Goal: Task Accomplishment & Management: Complete application form

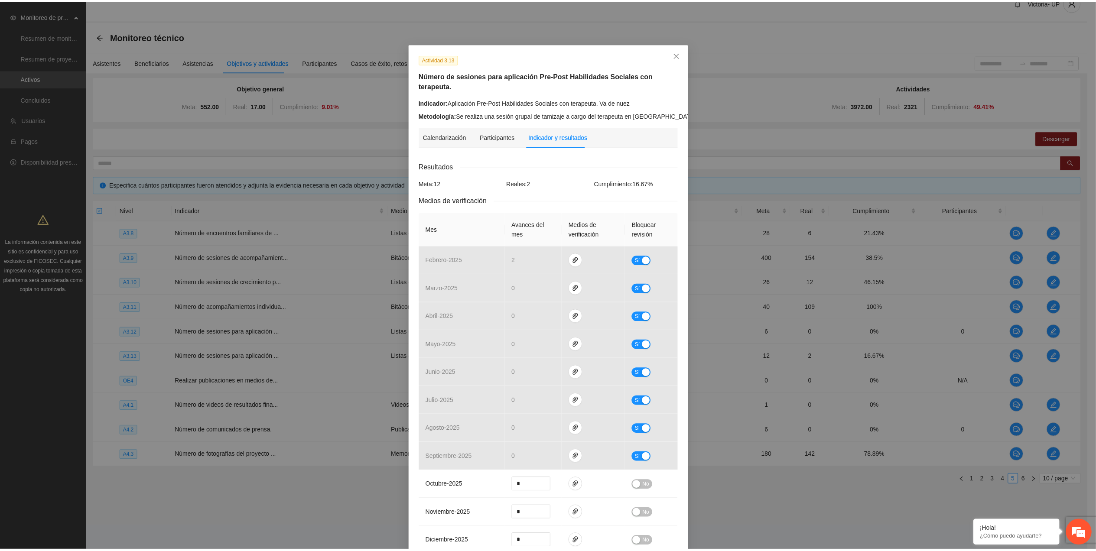
scroll to position [58, 0]
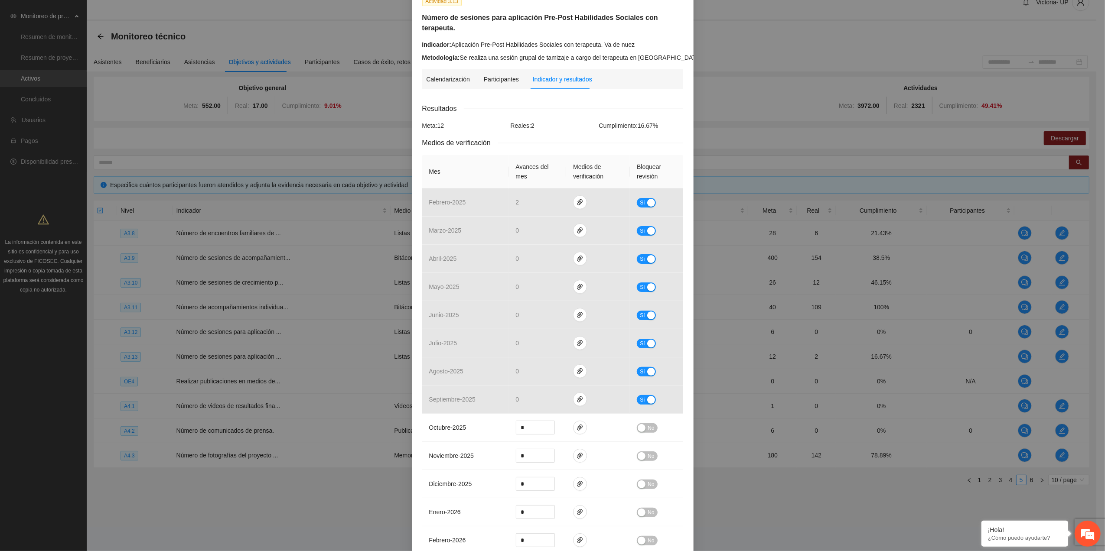
click at [62, 88] on div "Actividad 3.13 Número de sesiones para aplicación Pre-Post Habilidades Sociales…" at bounding box center [552, 275] width 1105 height 551
click at [50, 76] on div "Actividad 3.13 Número de sesiones para aplicación Pre-Post Habilidades Sociales…" at bounding box center [552, 275] width 1105 height 551
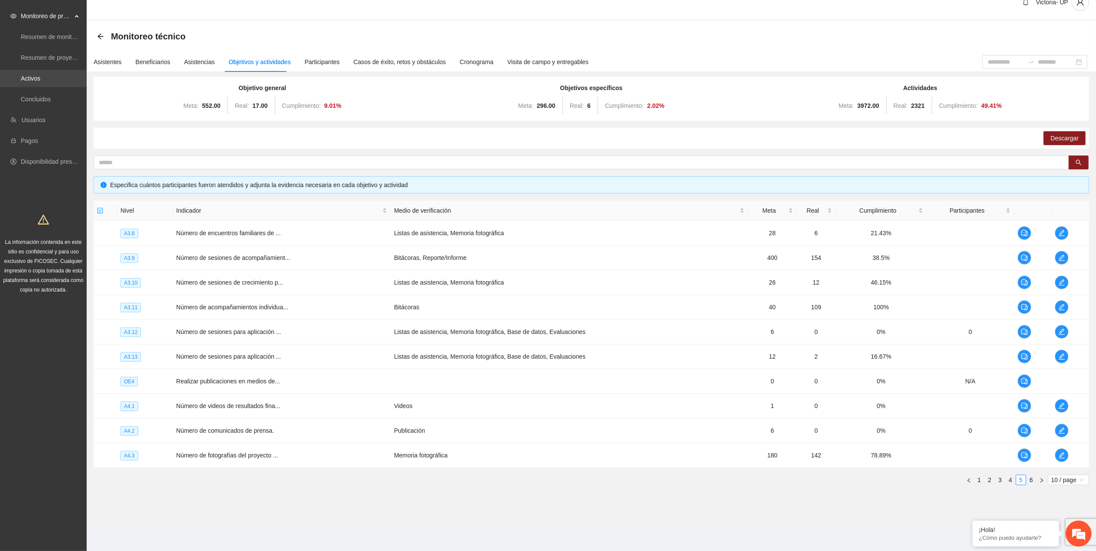
click at [40, 77] on link "Activos" at bounding box center [31, 78] width 20 height 7
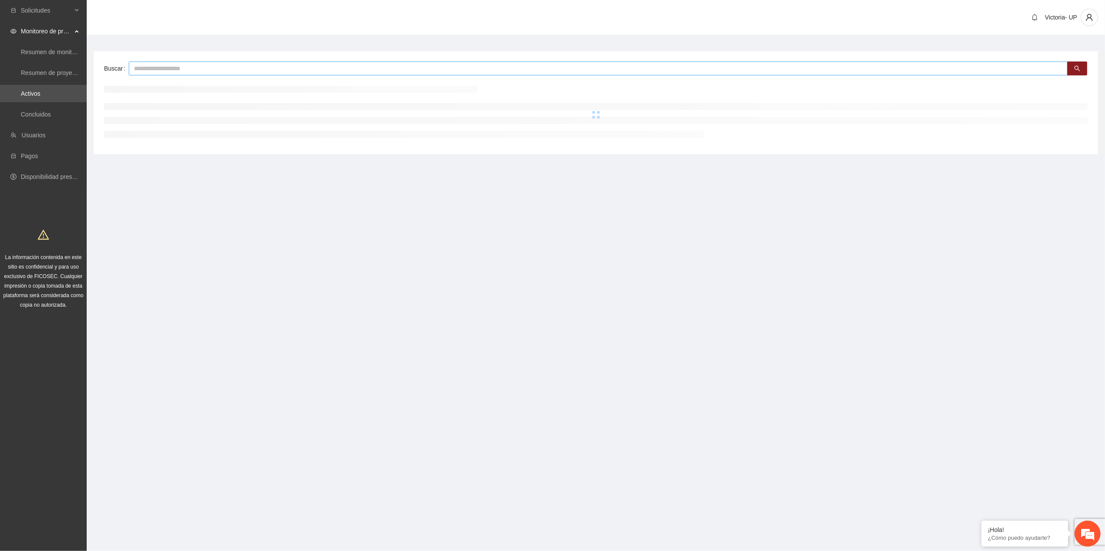
click at [169, 66] on input "text" at bounding box center [598, 69] width 939 height 14
type input "***"
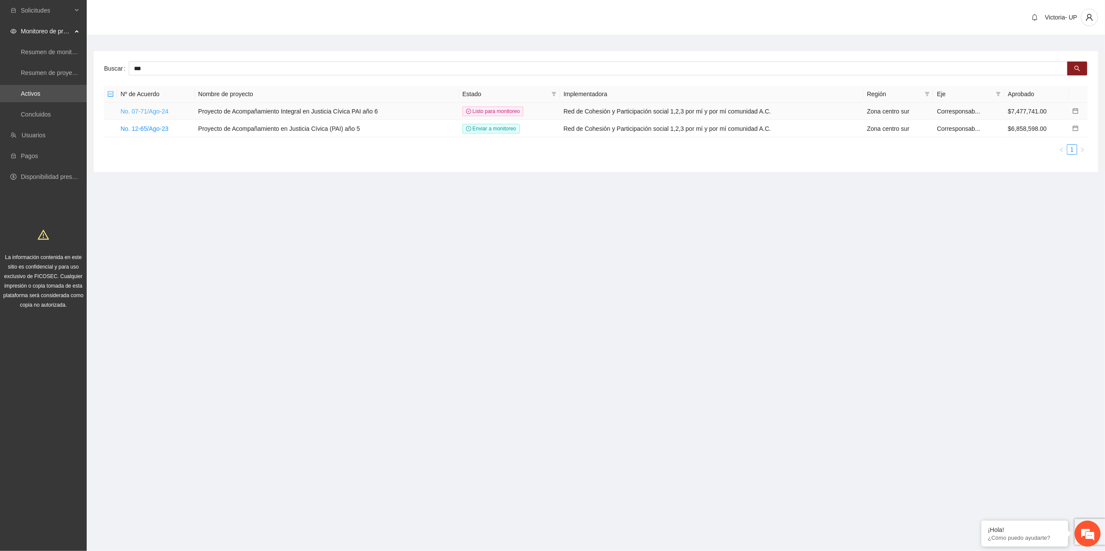
click at [167, 113] on link "No. 07-71/Ago-24" at bounding box center [144, 111] width 48 height 7
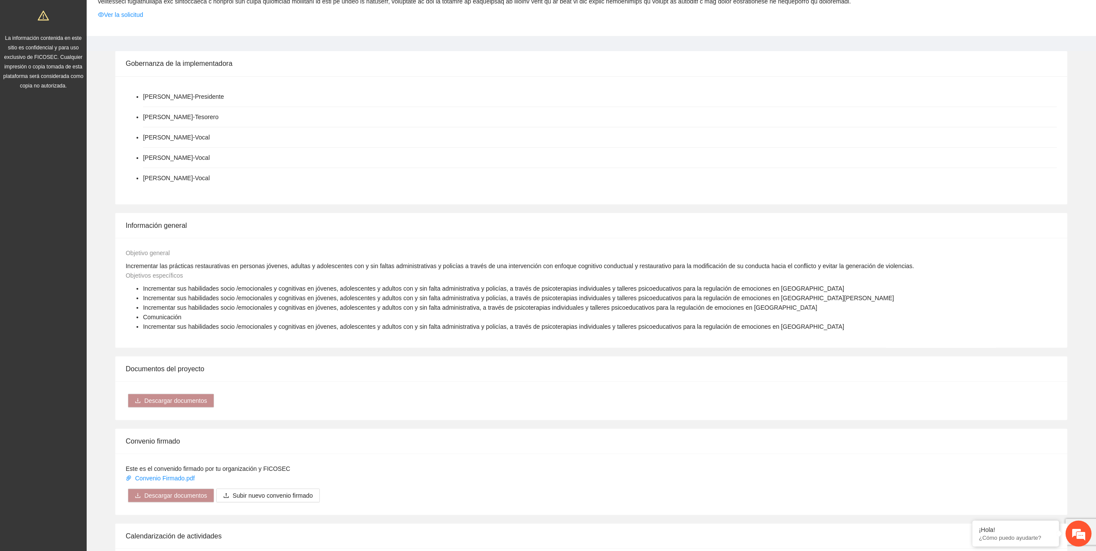
scroll to position [578, 0]
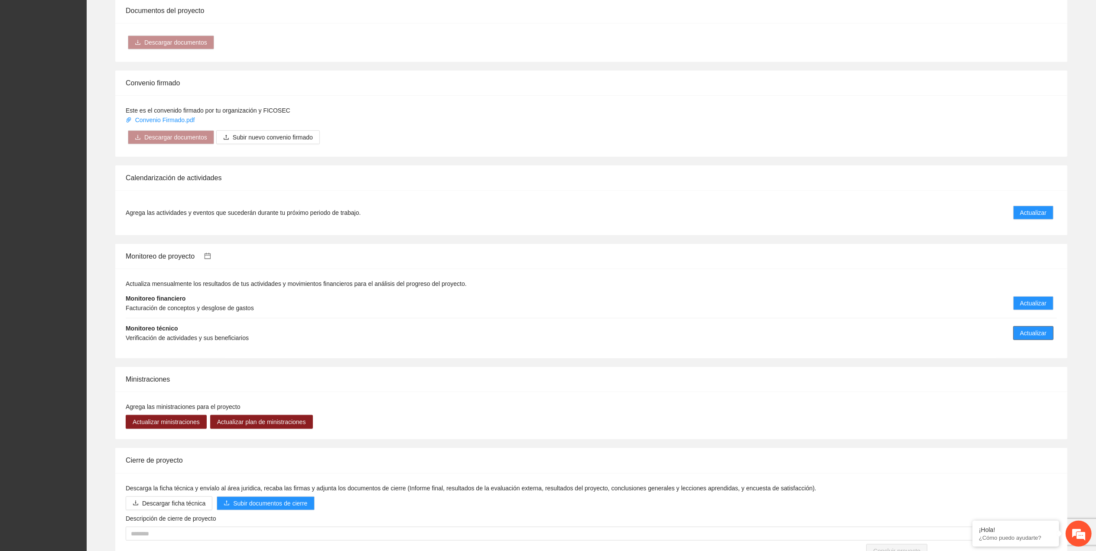
click at [1021, 338] on span "Actualizar" at bounding box center [1033, 333] width 26 height 10
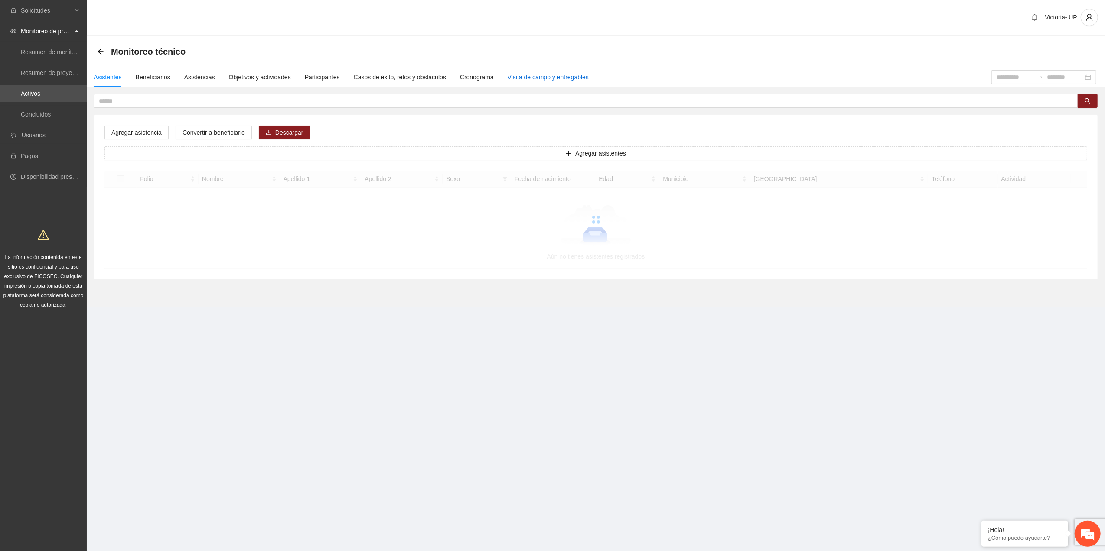
click at [566, 75] on div "Visita de campo y entregables" at bounding box center [547, 77] width 81 height 10
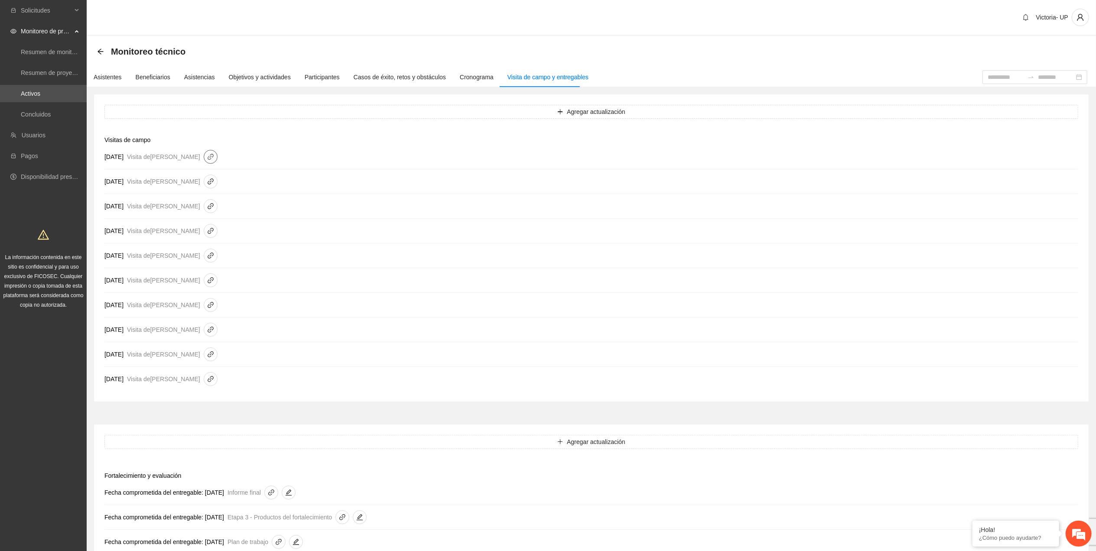
click at [214, 157] on icon "link" at bounding box center [210, 156] width 7 height 7
click at [274, 175] on link "RELACIÓN DE INVENTARIO.pdf" at bounding box center [305, 171] width 124 height 10
drag, startPoint x: 59, startPoint y: 86, endPoint x: 61, endPoint y: 92, distance: 6.2
click at [40, 90] on link "Activos" at bounding box center [31, 93] width 20 height 7
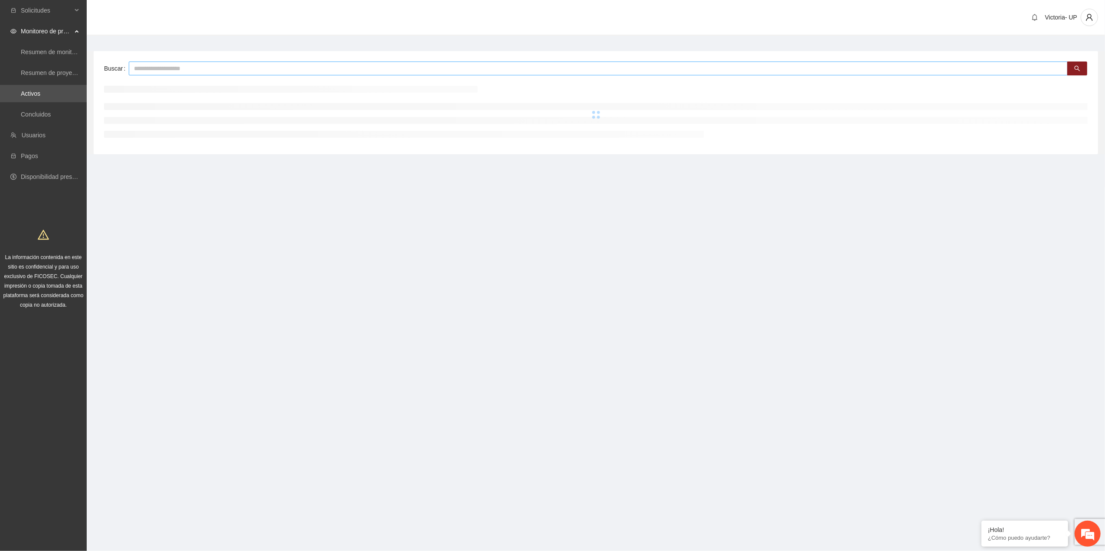
click at [143, 73] on input "text" at bounding box center [598, 69] width 939 height 14
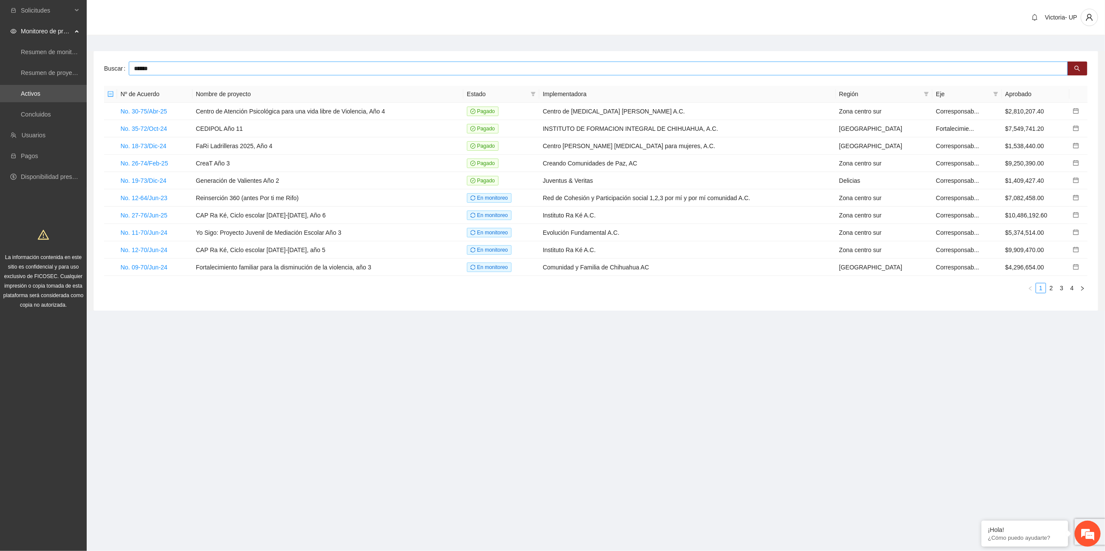
type input "******"
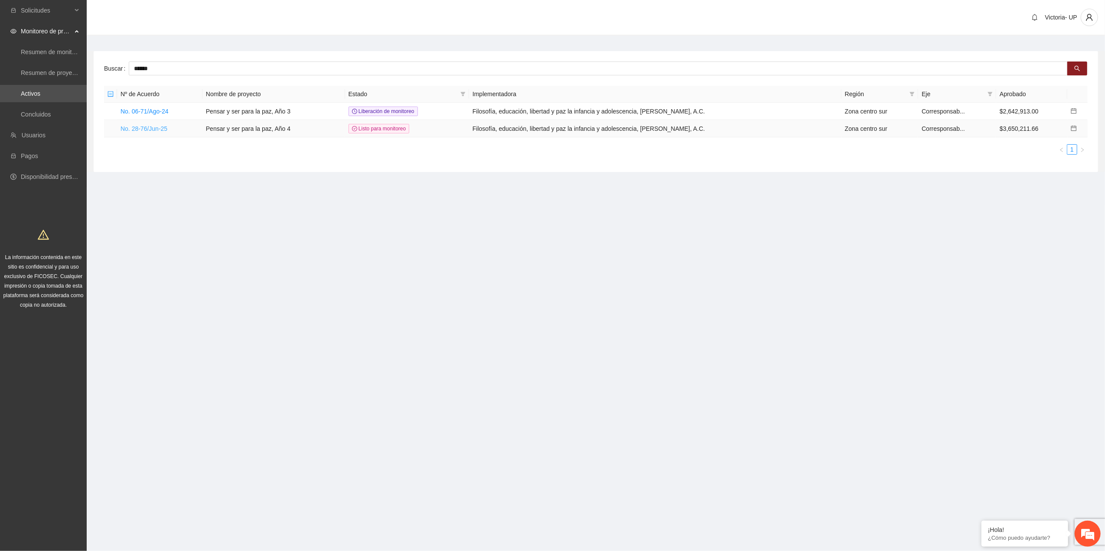
click at [146, 130] on link "No. 28-76/Jun-25" at bounding box center [143, 128] width 47 height 7
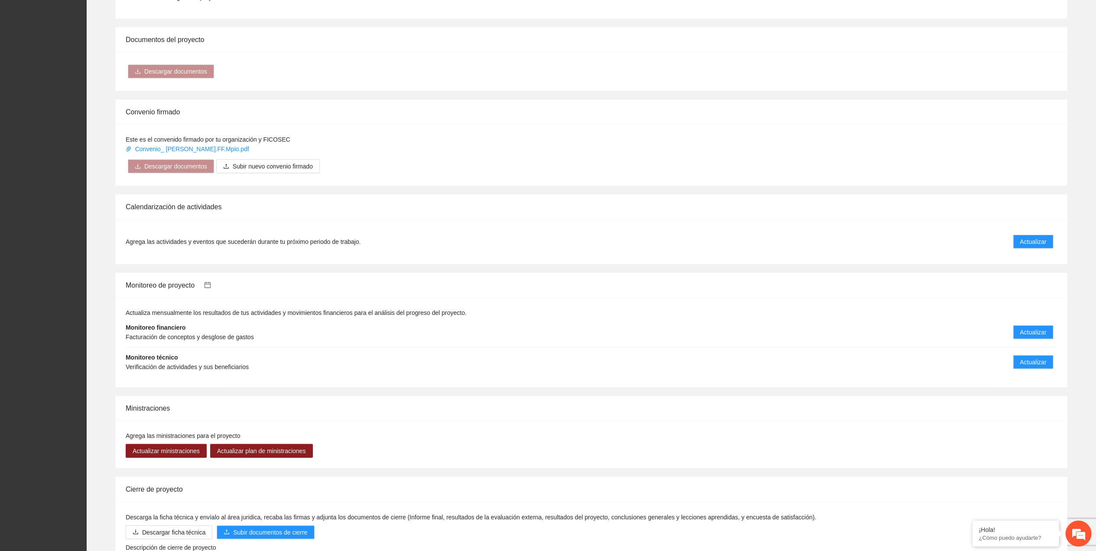
scroll to position [572, 0]
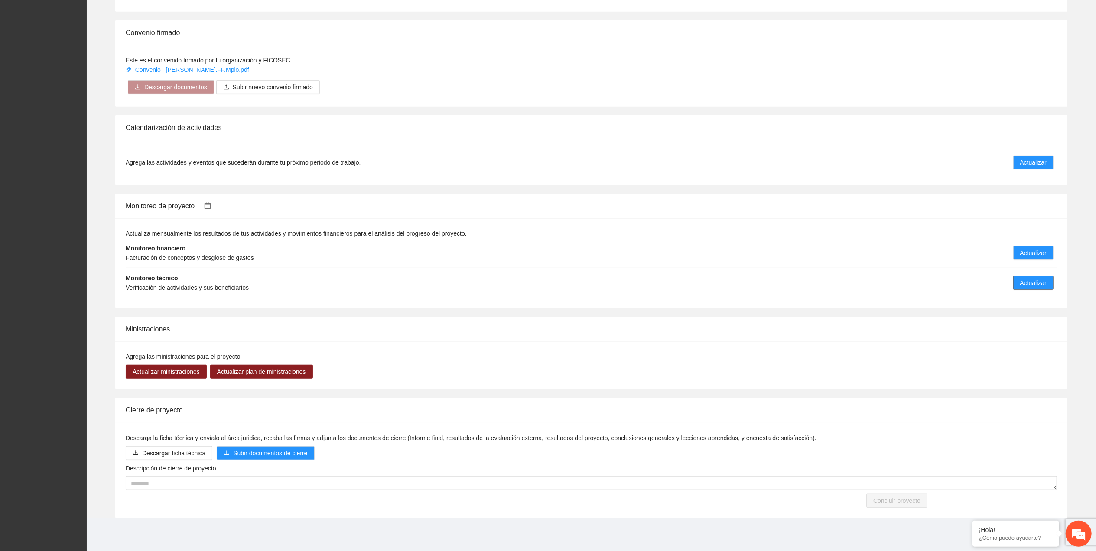
click at [1030, 283] on span "Actualizar" at bounding box center [1033, 283] width 26 height 10
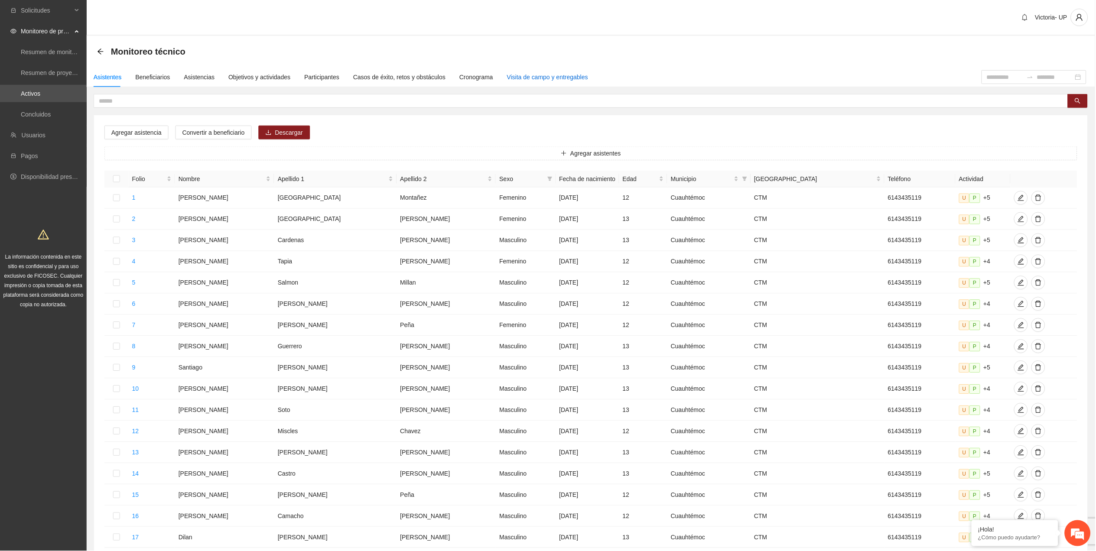
click at [523, 80] on div "Visita de campo y entregables" at bounding box center [547, 77] width 81 height 10
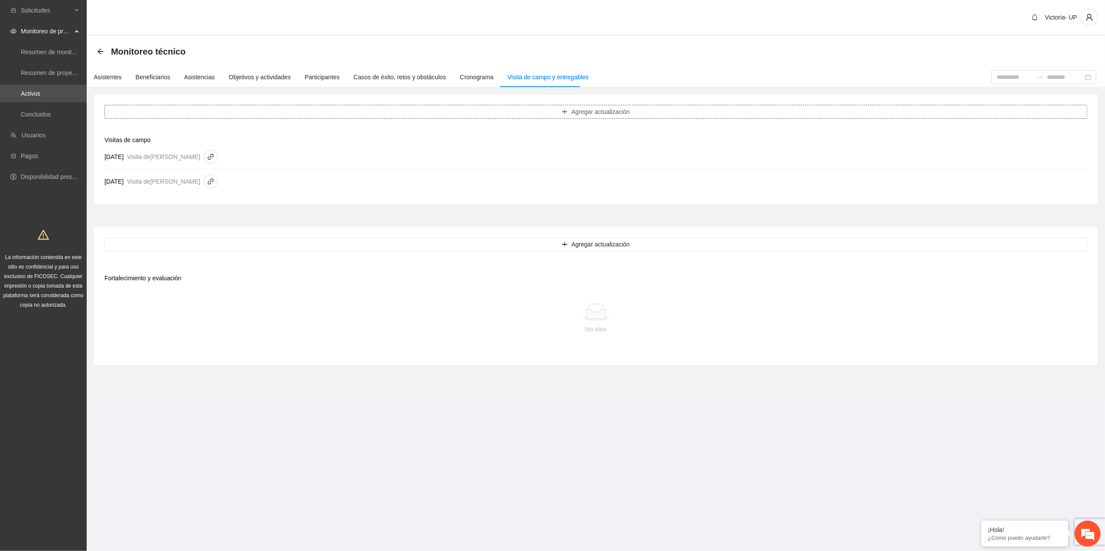
click at [250, 117] on button "Agregar actualización" at bounding box center [595, 112] width 982 height 14
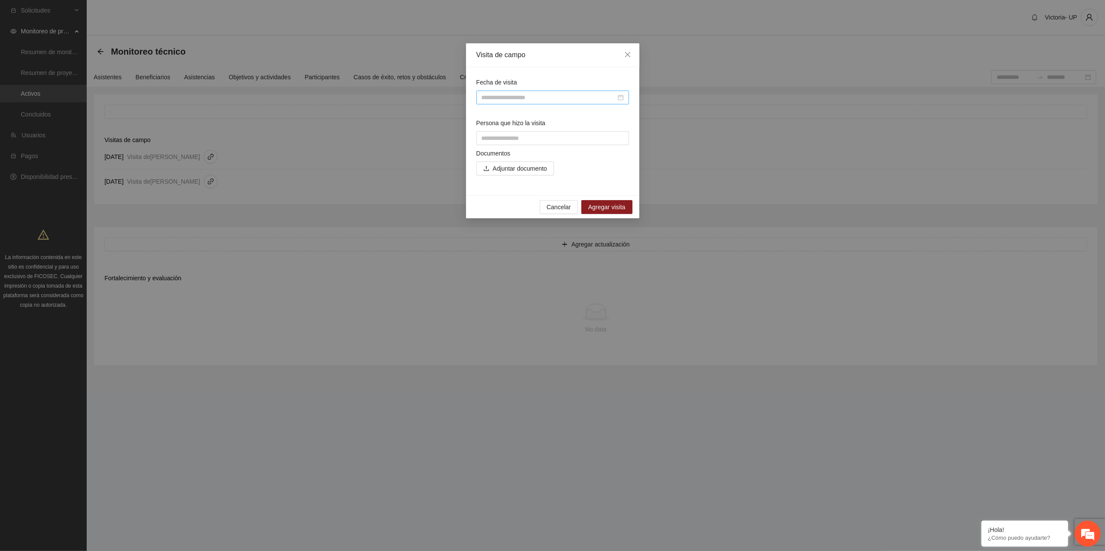
click at [525, 91] on div at bounding box center [552, 98] width 153 height 14
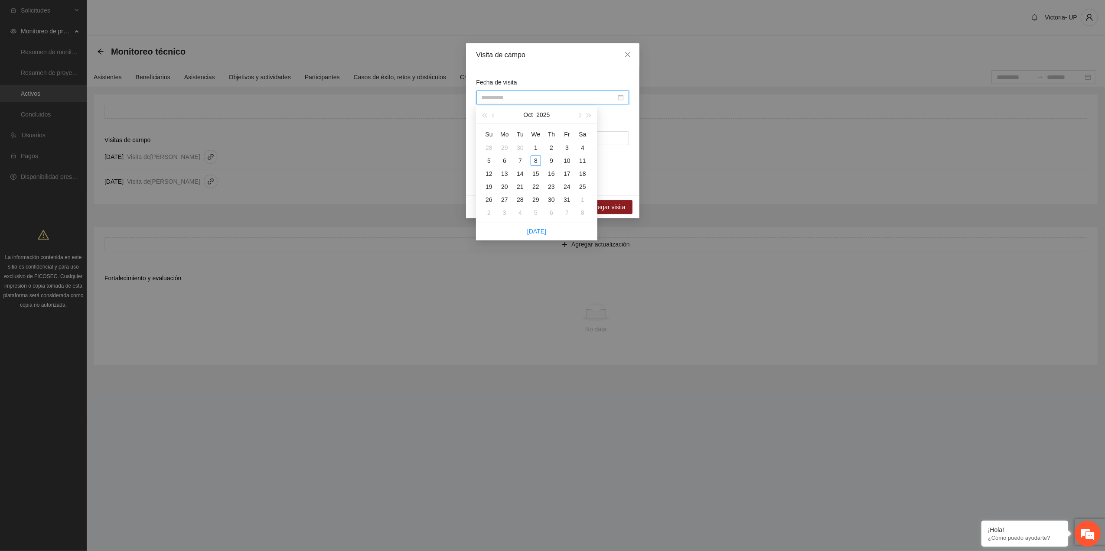
type input "**********"
click at [496, 118] on button "button" at bounding box center [494, 114] width 10 height 17
type input "**********"
click at [505, 197] on div "29" at bounding box center [504, 200] width 10 height 10
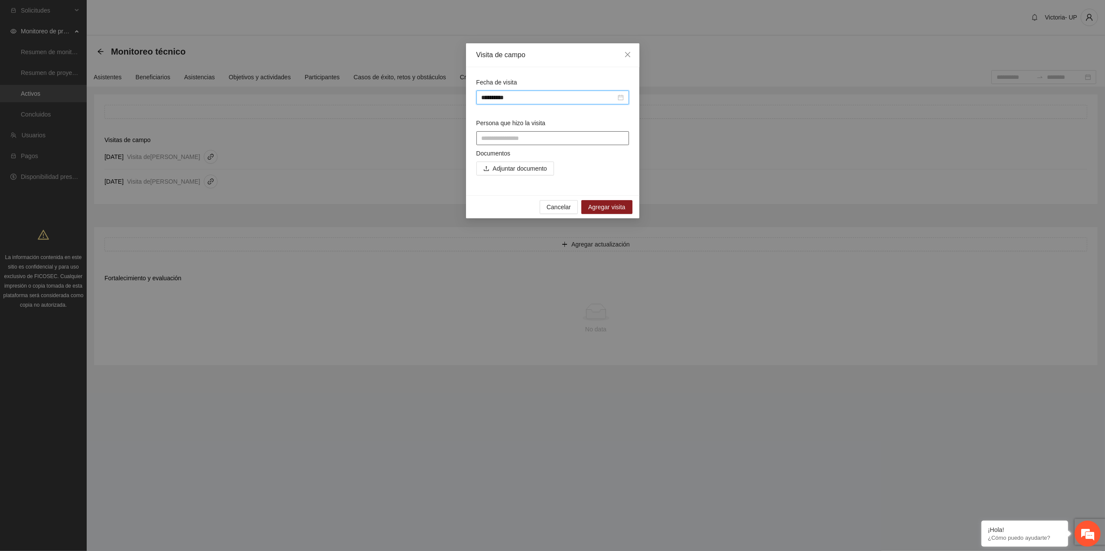
click at [512, 140] on input "Persona que hizo la visita" at bounding box center [552, 138] width 153 height 14
type input "**********"
click at [519, 172] on span "Adjuntar documento" at bounding box center [520, 169] width 54 height 10
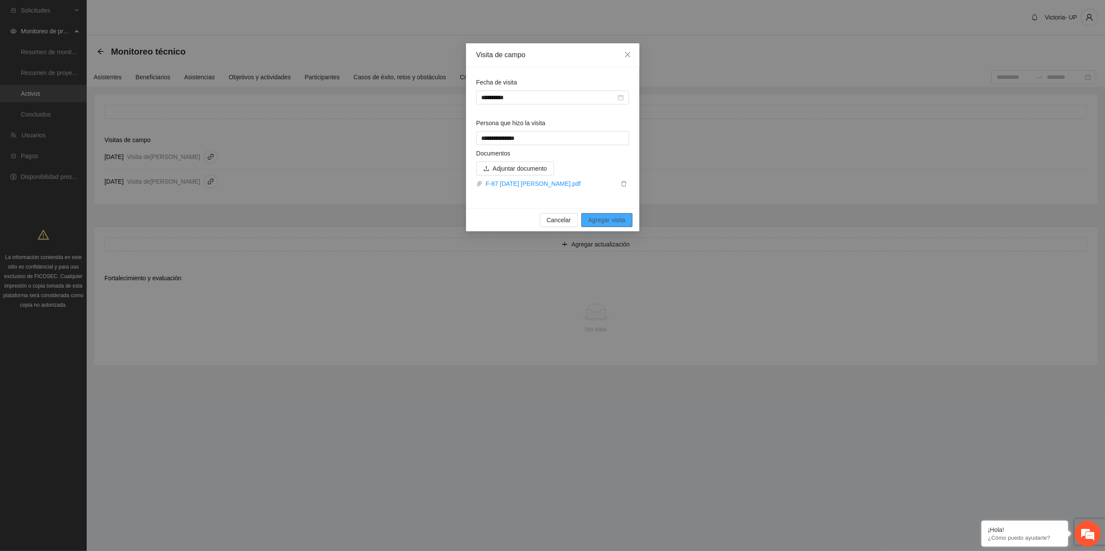
click at [628, 222] on button "Agregar visita" at bounding box center [606, 220] width 51 height 14
